Goal: Task Accomplishment & Management: Use online tool/utility

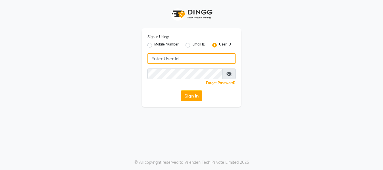
type input "Ayla@123"
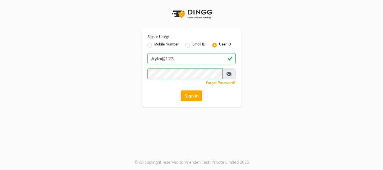
click at [189, 90] on div "Sign In Using: Mobile Number Email ID User ID Ayla@123 Remember me Forgot Passw…" at bounding box center [191, 67] width 99 height 79
click at [189, 95] on button "Sign In" at bounding box center [192, 95] width 22 height 11
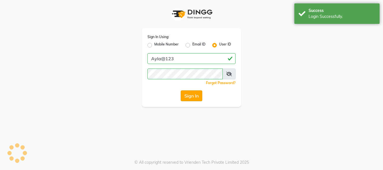
select select "7756"
select select "service"
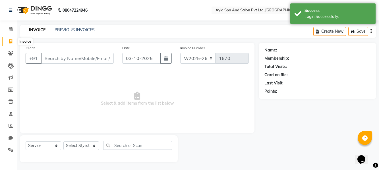
click at [10, 41] on icon at bounding box center [10, 41] width 3 height 4
select select "service"
type input "1670"
select select "7756"
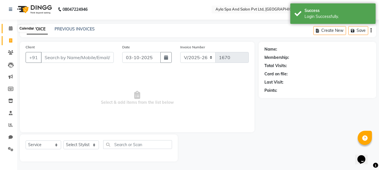
click at [9, 27] on icon at bounding box center [11, 28] width 4 height 4
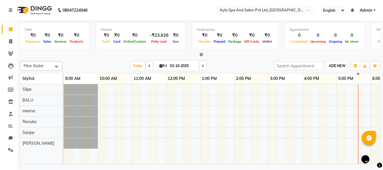
click at [343, 64] on span "ADD NEW" at bounding box center [337, 66] width 17 height 4
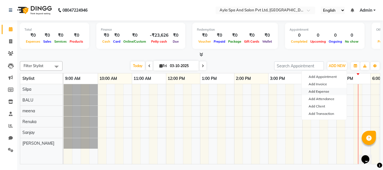
click at [333, 91] on link "Add Expense" at bounding box center [324, 91] width 45 height 7
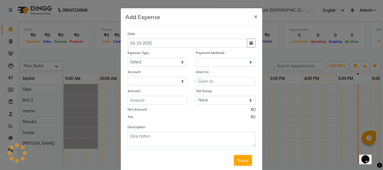
select select "1"
select select "6896"
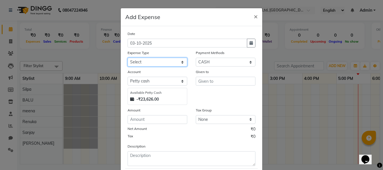
click at [180, 63] on select "Select Advance Salary Bank charges Car maintenance Cash transfer to bank Cash t…" at bounding box center [158, 62] width 60 height 9
select select "25"
click at [128, 58] on select "Select Advance Salary Bank charges Car maintenance Cash transfer to bank Cash t…" at bounding box center [158, 62] width 60 height 9
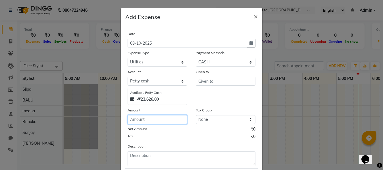
click at [143, 119] on input "number" at bounding box center [158, 119] width 60 height 9
type input "600"
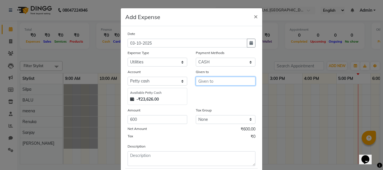
click at [204, 79] on input "text" at bounding box center [226, 81] width 60 height 9
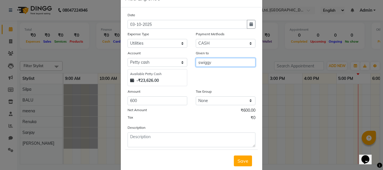
scroll to position [34, 0]
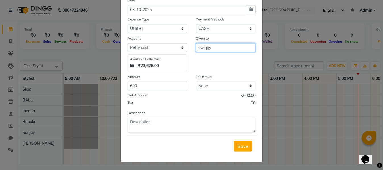
type input "swiggy"
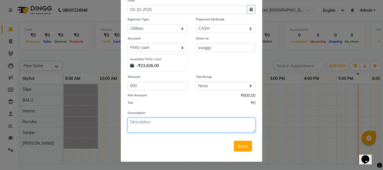
click at [148, 122] on textarea at bounding box center [192, 125] width 128 height 15
type textarea "room freshner,sugar' colin'etc"
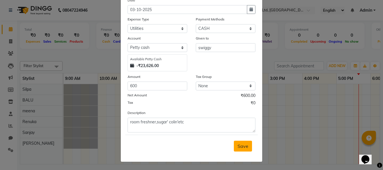
click at [244, 150] on button "Save" at bounding box center [243, 146] width 18 height 11
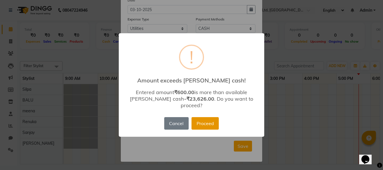
click at [206, 117] on button "Proceed" at bounding box center [204, 123] width 27 height 13
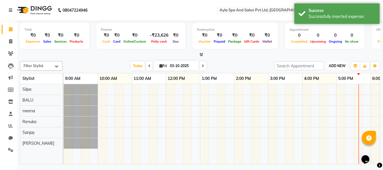
click at [332, 66] on span "ADD NEW" at bounding box center [337, 66] width 17 height 4
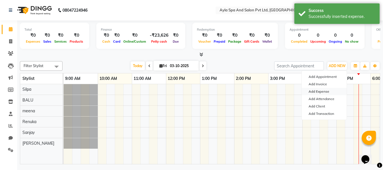
click at [324, 93] on link "Add Expense" at bounding box center [324, 91] width 45 height 7
select select "1"
select select "6896"
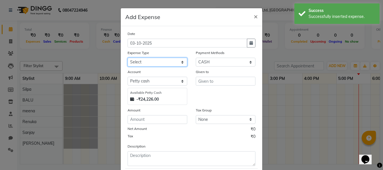
click at [182, 63] on select "Select Advance Salary Bank charges Car maintenance Cash transfer to bank Cash t…" at bounding box center [158, 62] width 60 height 9
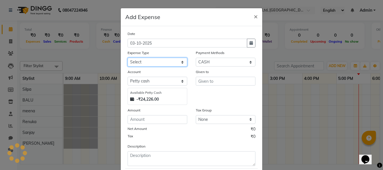
select select "18"
click at [128, 58] on select "Select Advance Salary Bank charges Car maintenance Cash transfer to bank Cash t…" at bounding box center [158, 62] width 60 height 9
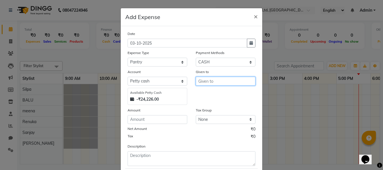
click at [221, 84] on input "text" at bounding box center [226, 81] width 60 height 9
type input "silpa"
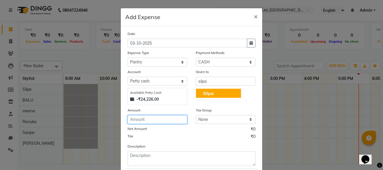
click at [136, 121] on input "number" at bounding box center [158, 119] width 60 height 9
click at [131, 124] on input "number" at bounding box center [158, 119] width 60 height 9
